Goal: Obtain resource: Obtain resource

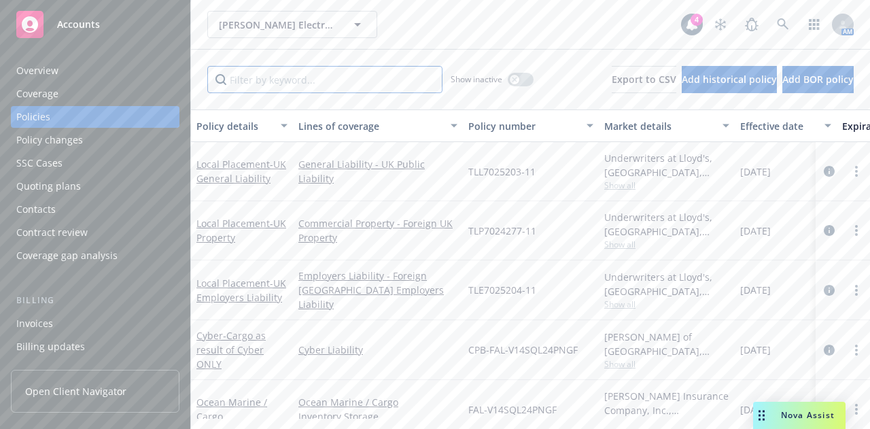
click at [336, 74] on input "Filter by keyword..." at bounding box center [324, 79] width 235 height 27
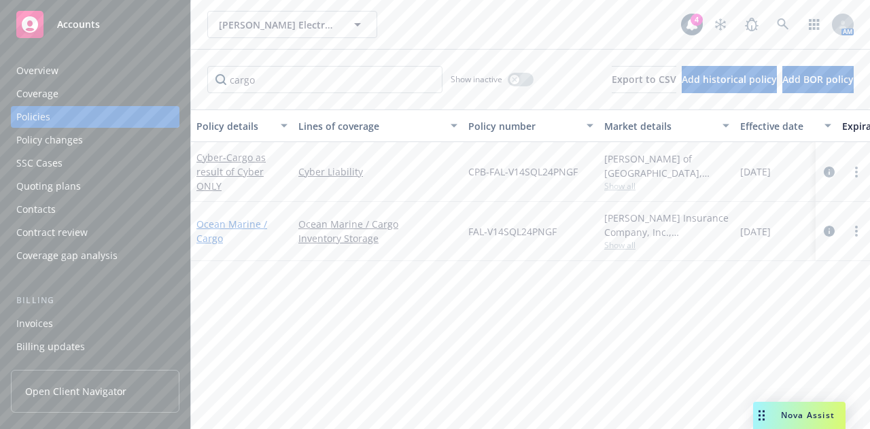
click at [227, 225] on link "Ocean Marine / Cargo" at bounding box center [231, 231] width 71 height 27
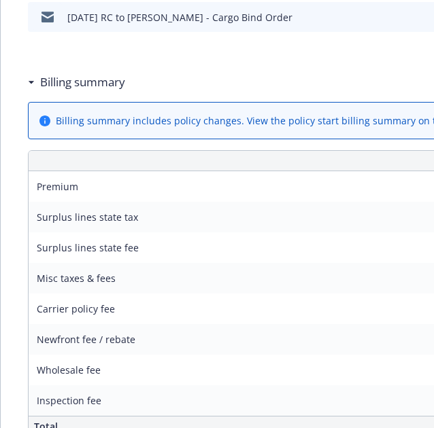
scroll to position [581, 0]
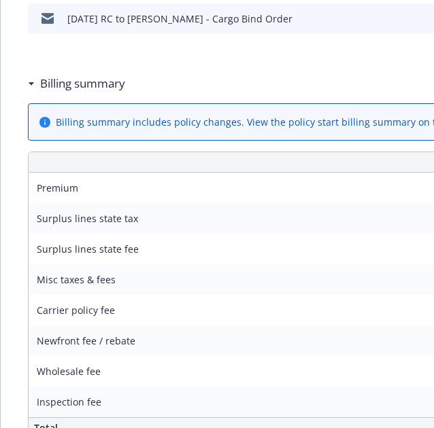
click at [302, 158] on div "Amount ($)" at bounding box center [414, 162] width 570 height 20
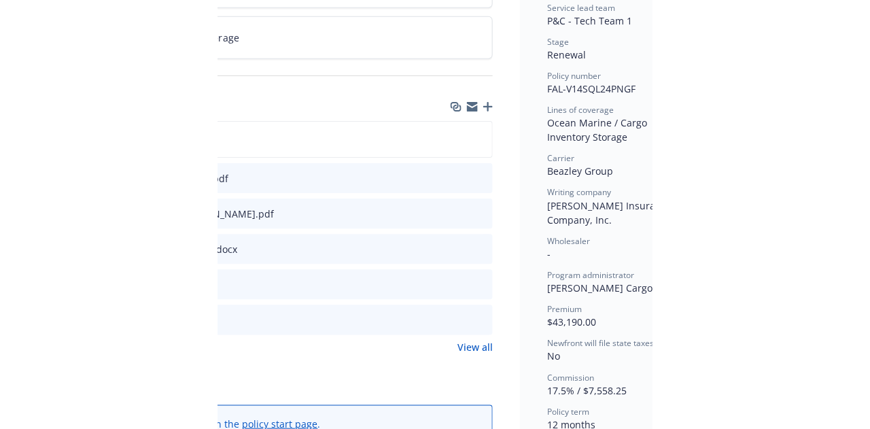
scroll to position [280, 427]
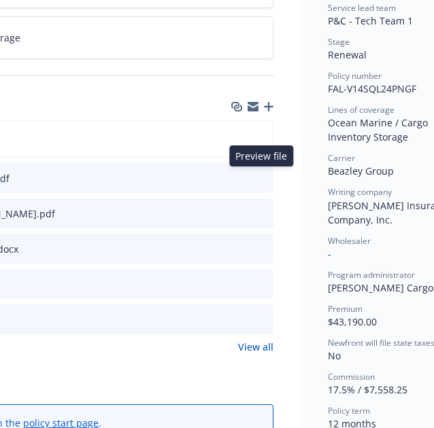
drag, startPoint x: 260, startPoint y: 175, endPoint x: 277, endPoint y: 175, distance: 17.0
click at [265, 173] on icon "preview file" at bounding box center [260, 178] width 12 height 10
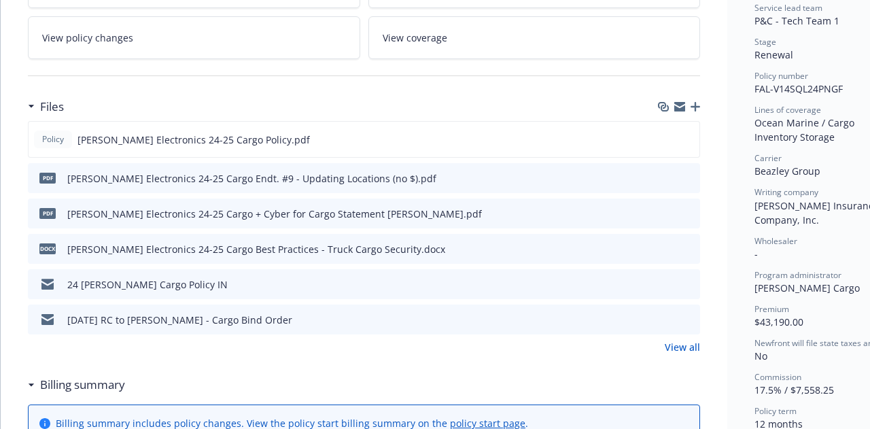
scroll to position [0, 0]
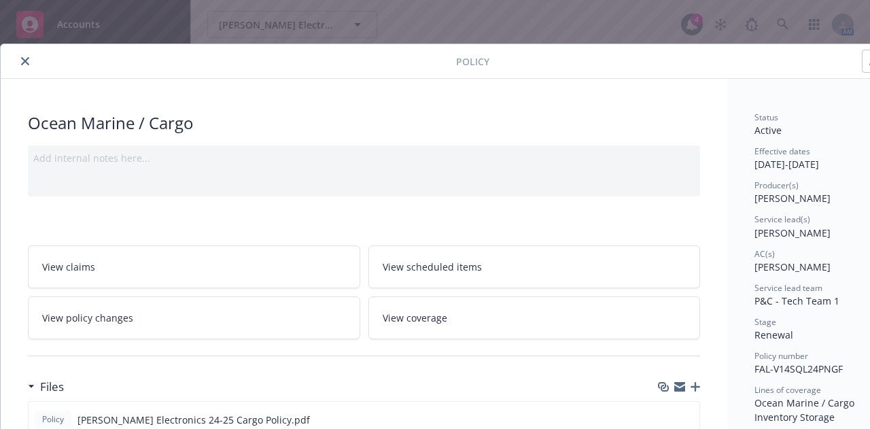
click at [25, 56] on button "close" at bounding box center [25, 61] width 16 height 16
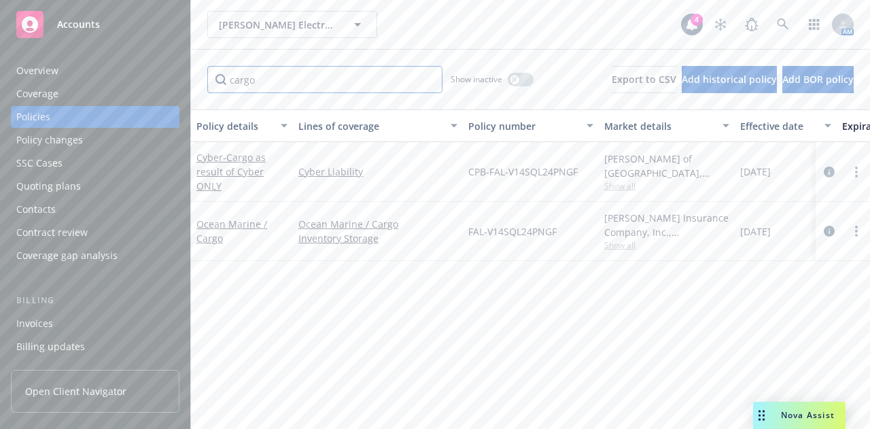
click at [267, 77] on input "cargo" at bounding box center [324, 79] width 235 height 27
type input "crime"
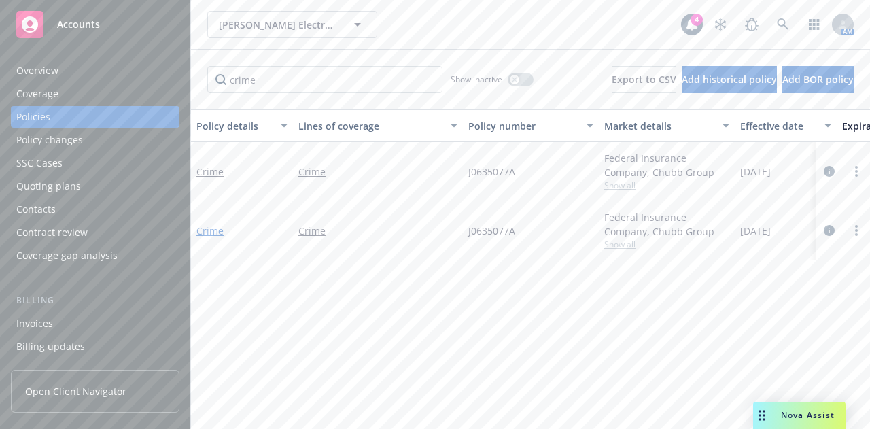
click at [214, 230] on link "Crime" at bounding box center [209, 230] width 27 height 13
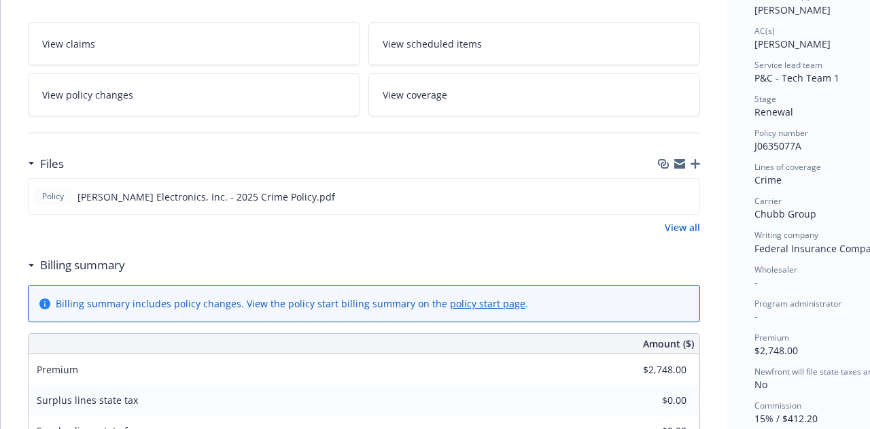
scroll to position [224, 0]
click at [689, 192] on icon "preview file" at bounding box center [686, 195] width 12 height 10
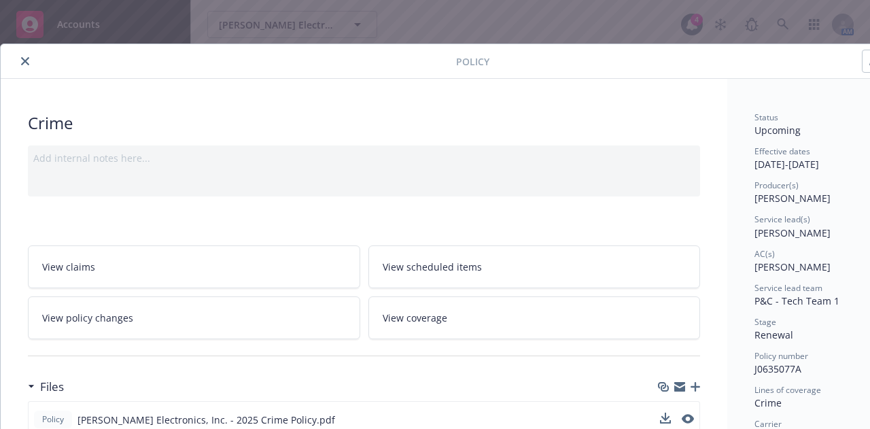
click at [25, 57] on icon "close" at bounding box center [25, 61] width 8 height 8
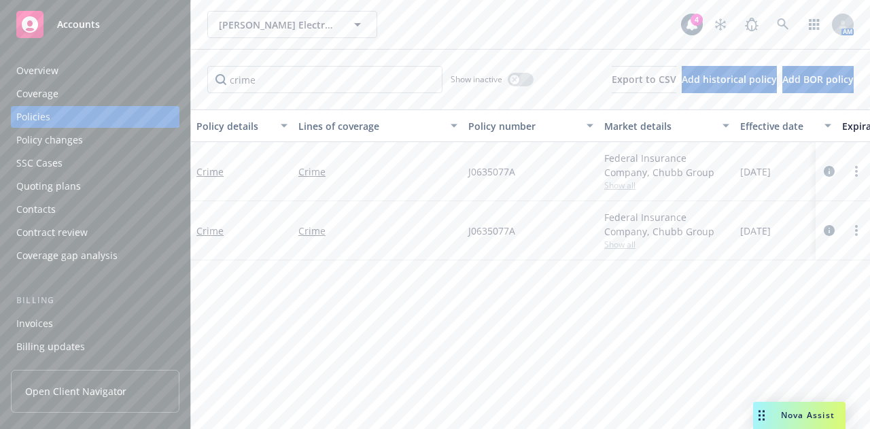
click at [77, 75] on div "Overview" at bounding box center [95, 71] width 158 height 22
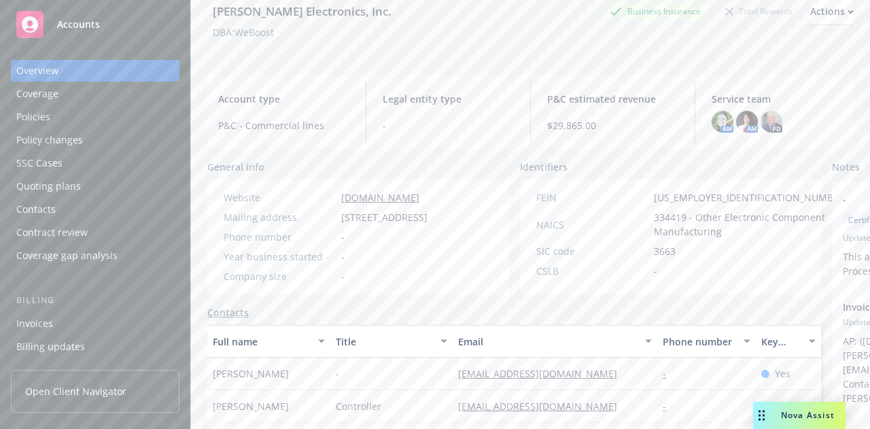
scroll to position [70, 0]
drag, startPoint x: 398, startPoint y: 255, endPoint x: 338, endPoint y: 213, distance: 72.8
click at [338, 213] on div "Mailing address 2890 E Cottonwood Parkway, Suite 200, Cottonwood Heights, UT, 8…" at bounding box center [325, 215] width 215 height 14
copy span "2890 E Cottonwood Parkway, Suite 200, Cottonwood Heights, UT, 84121"
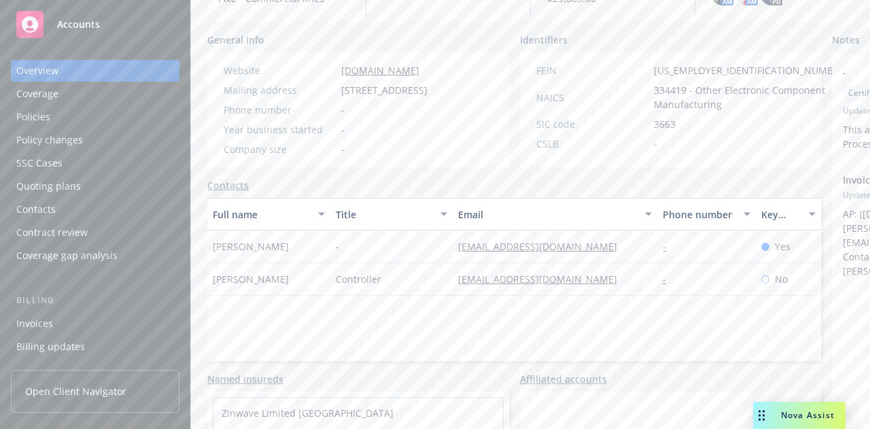
scroll to position [197, 0]
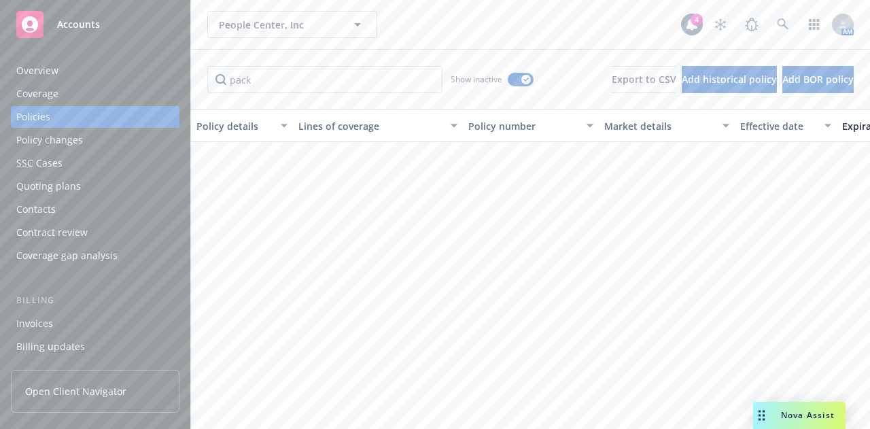
scroll to position [406, 0]
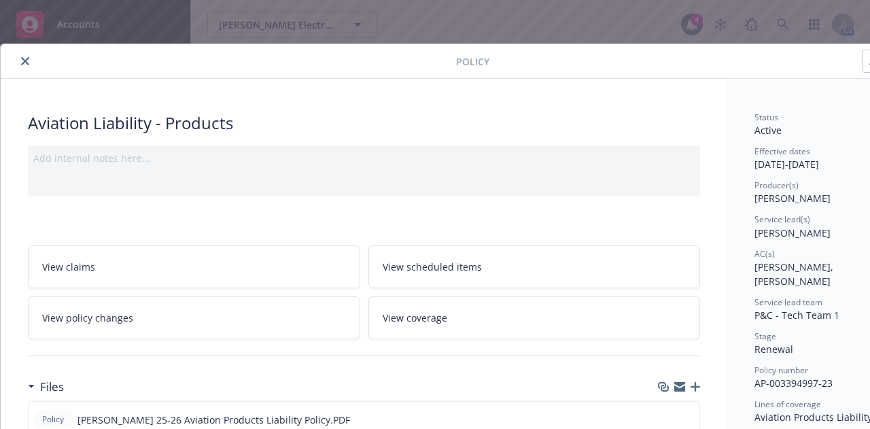
scroll to position [190, 0]
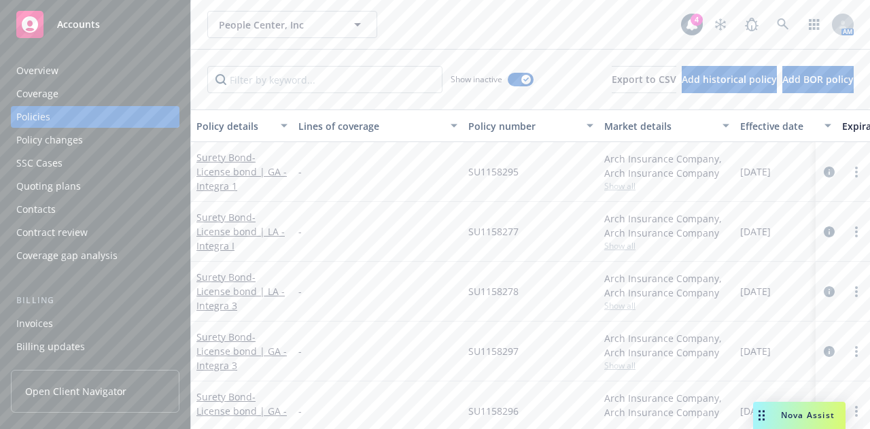
click at [593, 27] on div "People Center, Inc People Center, Inc" at bounding box center [444, 24] width 474 height 27
click at [398, 79] on input "Filter by keyword..." at bounding box center [324, 79] width 235 height 27
type input "foreign"
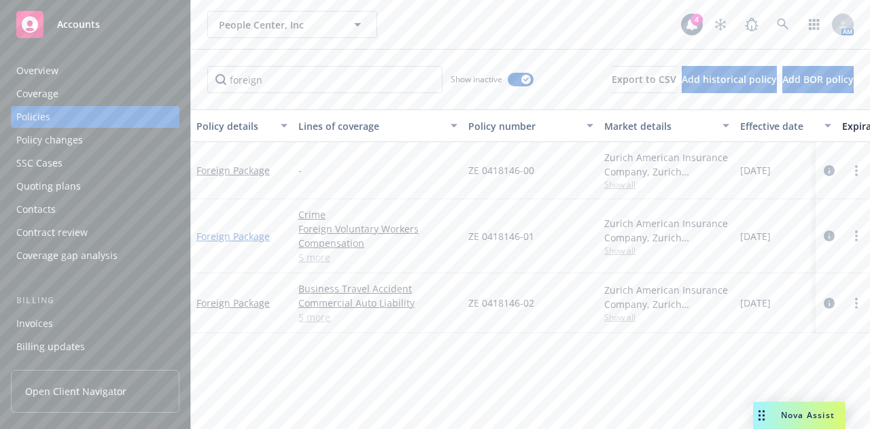
click at [237, 233] on link "Foreign Package" at bounding box center [232, 236] width 73 height 13
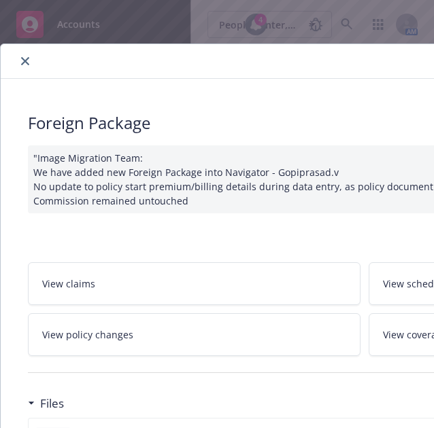
click at [163, 133] on div "Foreign Package" at bounding box center [364, 122] width 672 height 23
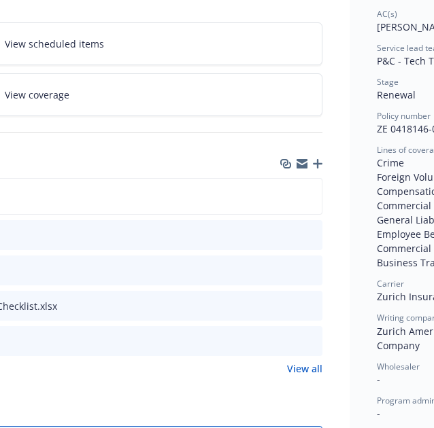
scroll to position [240, 394]
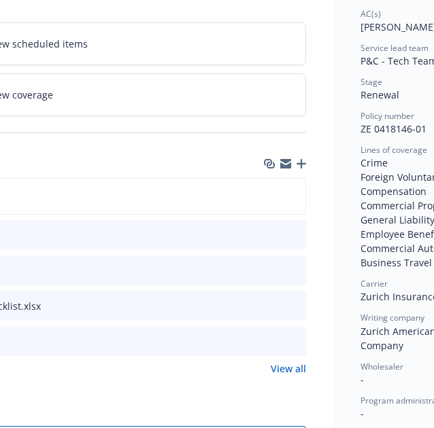
click at [294, 336] on icon "preview file" at bounding box center [293, 341] width 12 height 10
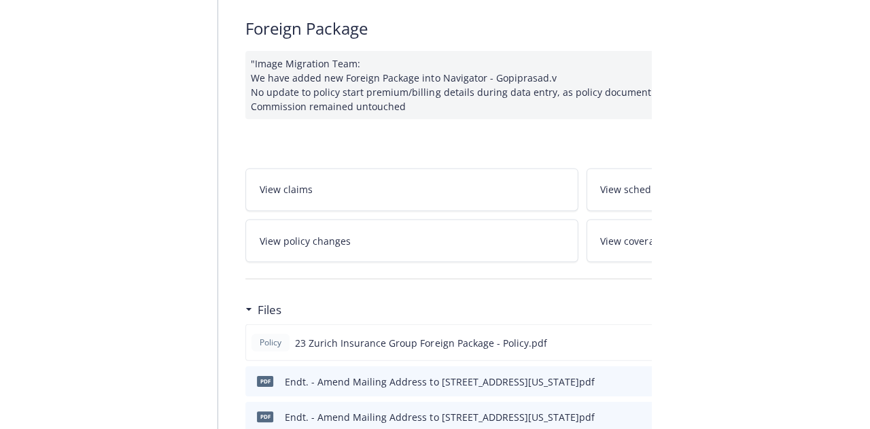
scroll to position [0, 0]
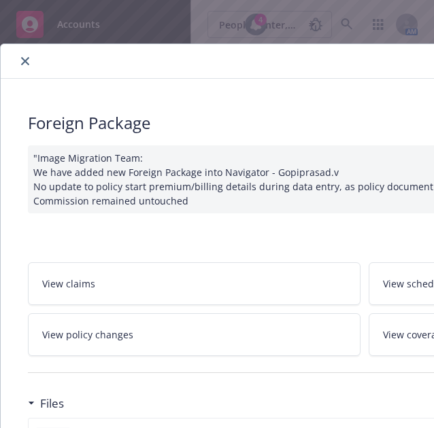
click at [26, 63] on icon "close" at bounding box center [25, 61] width 8 height 8
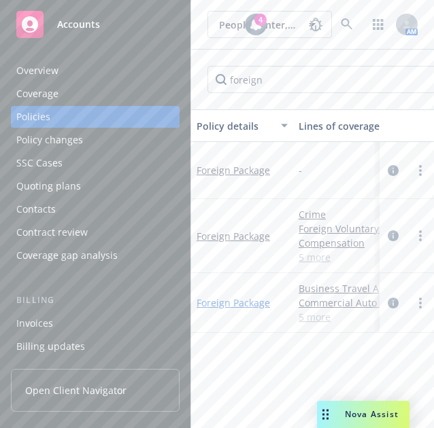
click at [245, 297] on link "Foreign Package" at bounding box center [232, 302] width 73 height 13
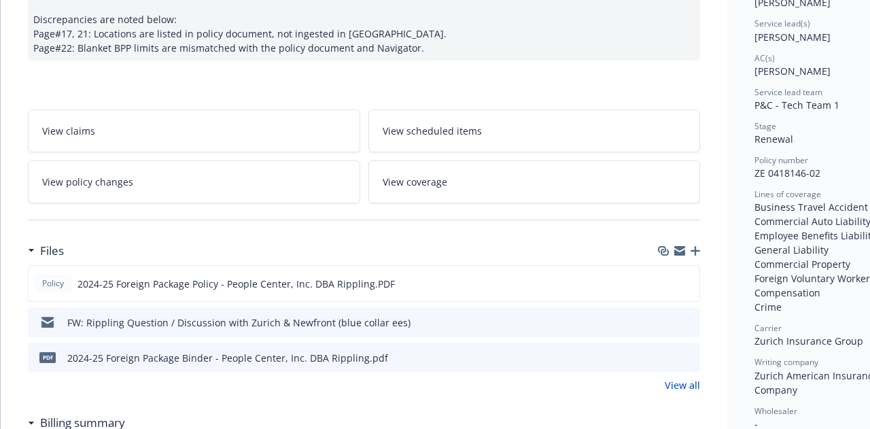
scroll to position [249, 0]
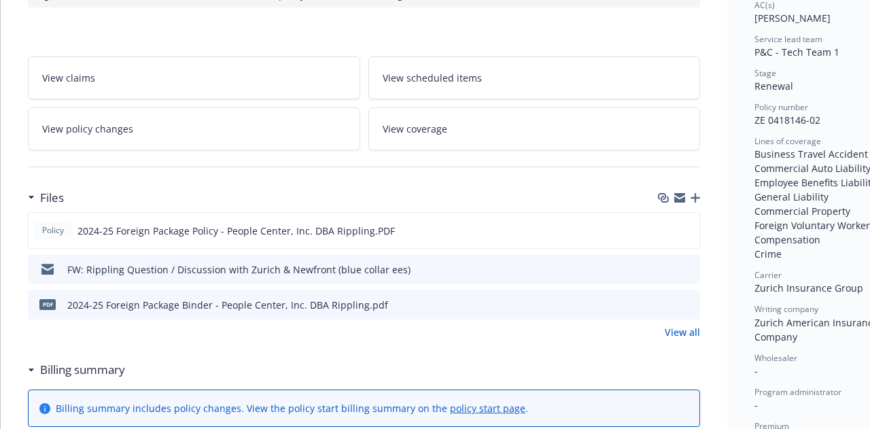
click at [685, 303] on icon "preview file" at bounding box center [687, 304] width 12 height 10
